Goal: Check status: Check status

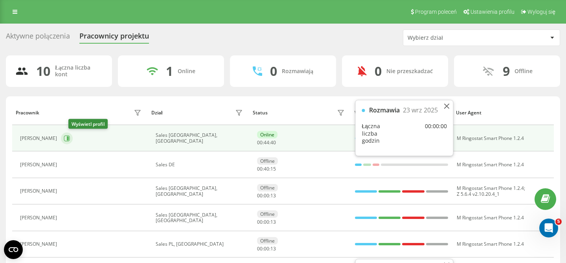
click at [70, 138] on icon at bounding box center [67, 138] width 6 height 6
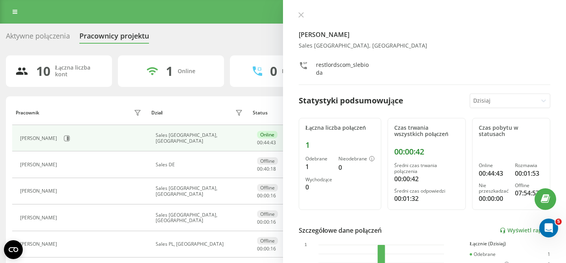
scroll to position [28, 0]
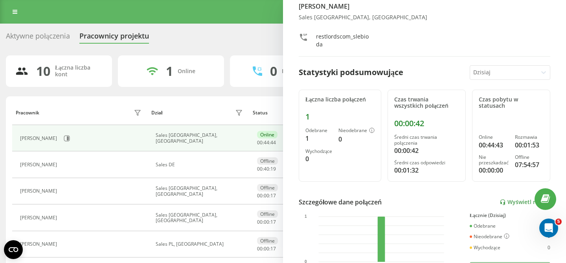
click at [501, 68] on div at bounding box center [503, 72] width 61 height 9
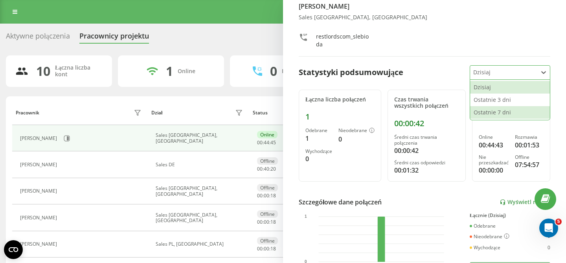
click at [499, 111] on div "Ostatnie 7 dni" at bounding box center [510, 112] width 80 height 13
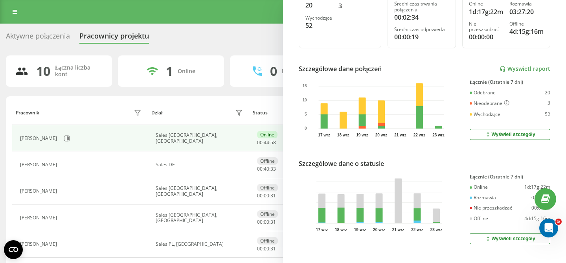
scroll to position [161, 0]
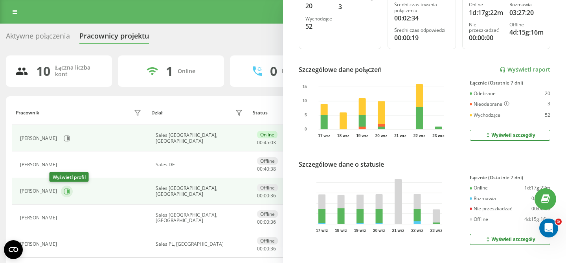
click at [64, 193] on icon at bounding box center [67, 191] width 6 height 6
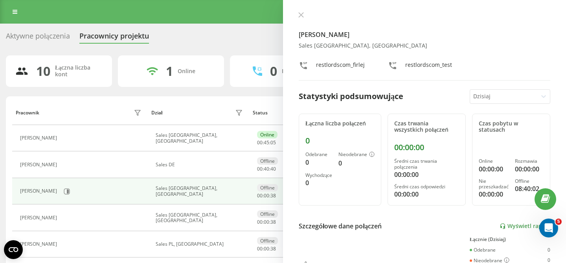
click at [486, 97] on div at bounding box center [503, 96] width 61 height 9
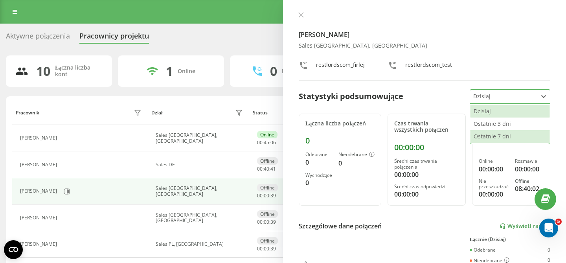
click at [482, 133] on div "Ostatnie 7 dni" at bounding box center [510, 136] width 80 height 13
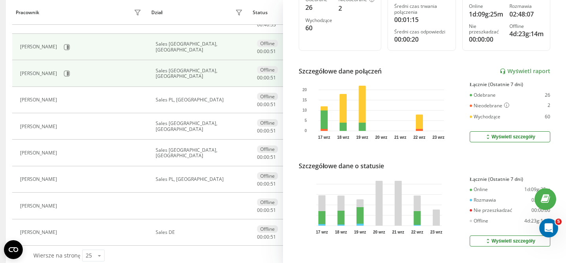
scroll to position [143, 0]
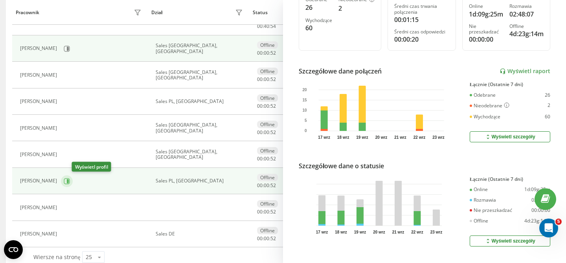
click at [70, 182] on icon at bounding box center [67, 181] width 6 height 6
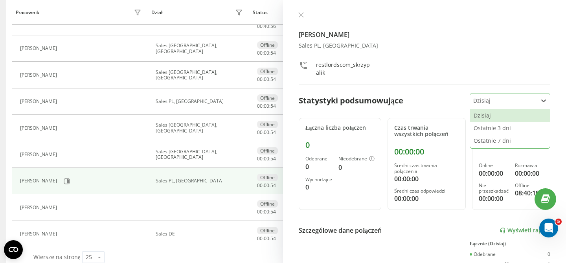
click at [493, 102] on div at bounding box center [503, 100] width 61 height 9
click at [484, 140] on div "Ostatnie 7 dni" at bounding box center [510, 140] width 80 height 13
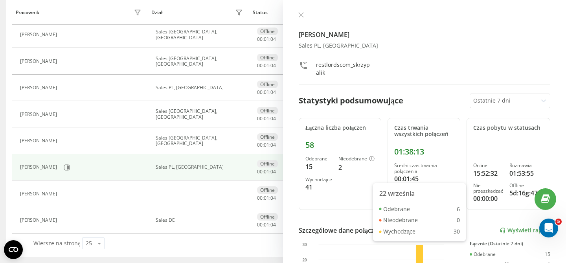
click at [213, 18] on div "Dział" at bounding box center [198, 12] width 94 height 13
click at [300, 15] on icon at bounding box center [301, 15] width 6 height 6
